Goal: Information Seeking & Learning: Find specific fact

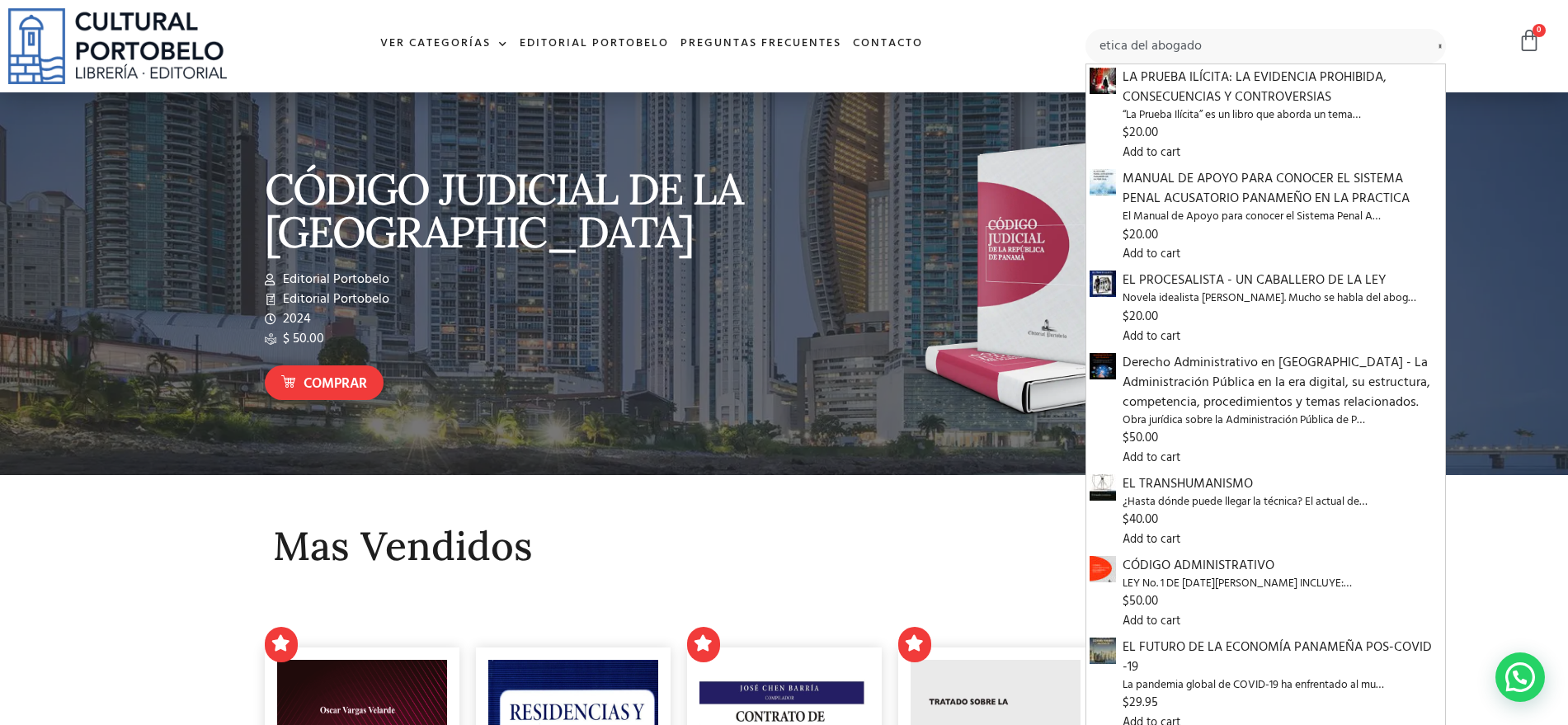
type input "etica del abogado"
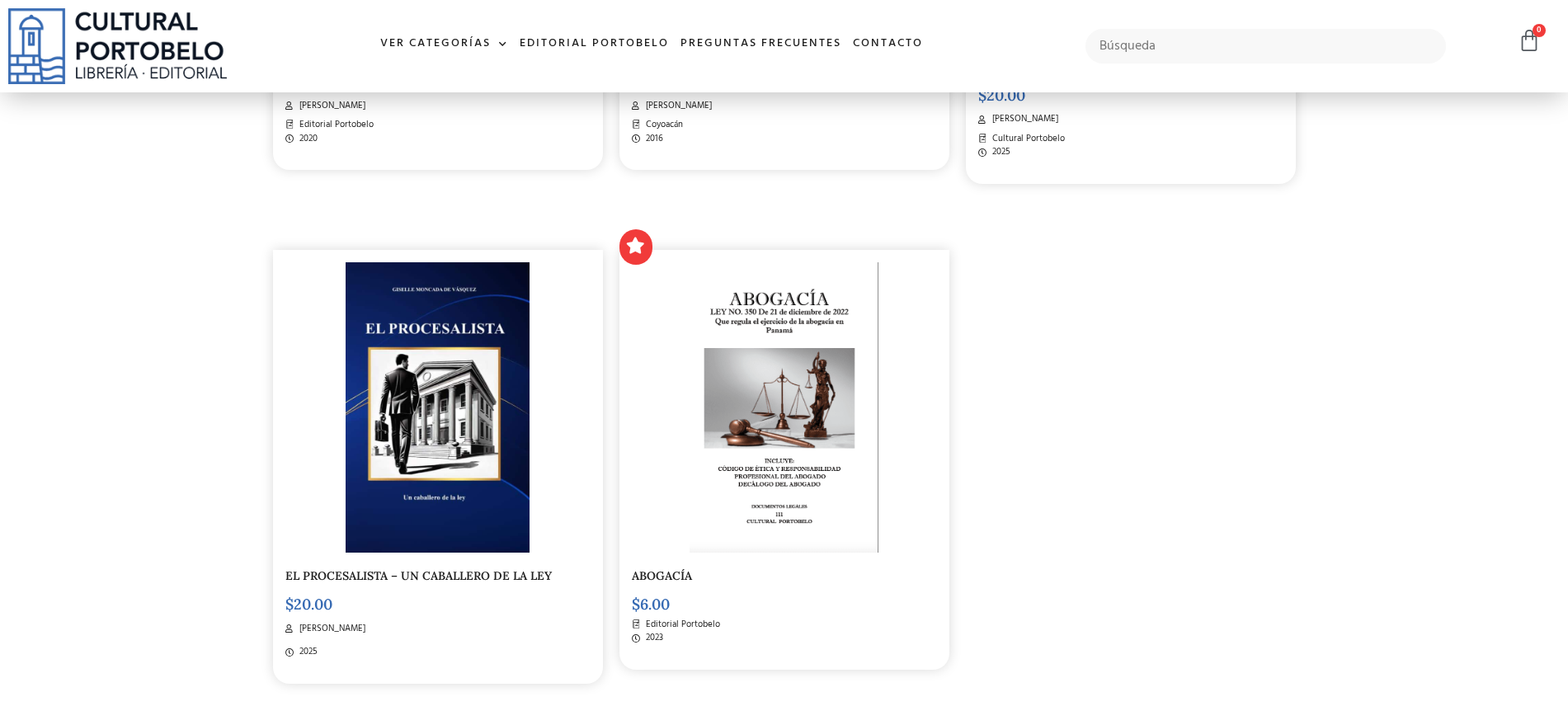
scroll to position [825, 0]
